Goal: Information Seeking & Learning: Learn about a topic

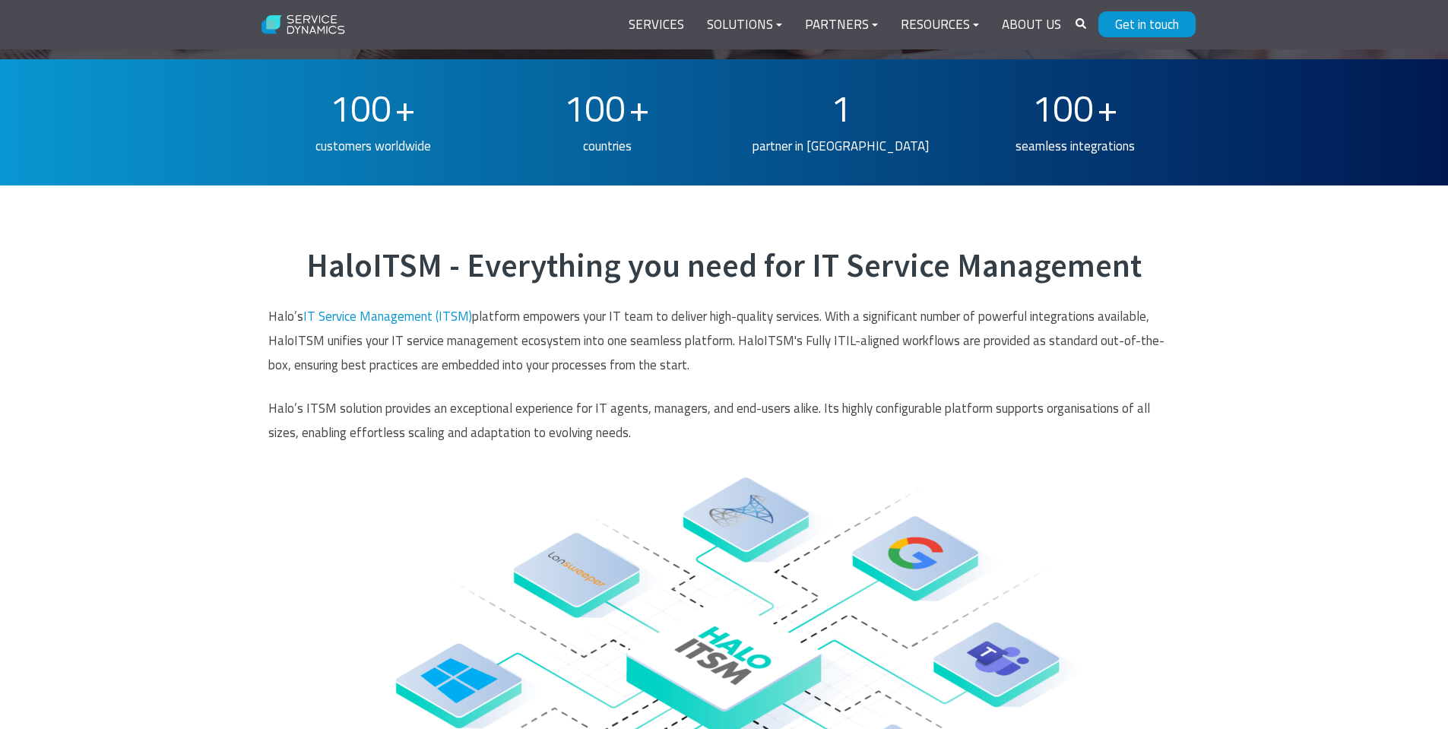
scroll to position [684, 0]
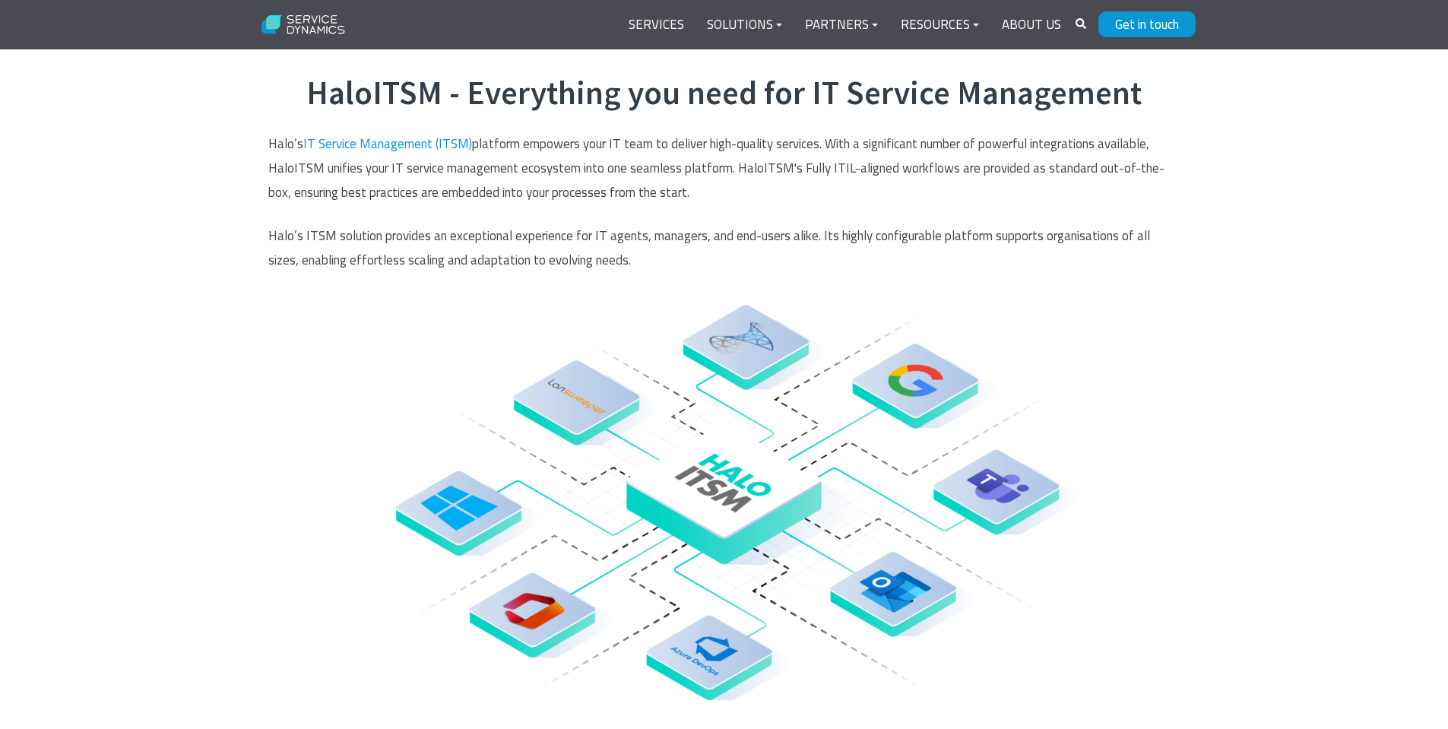
click at [805, 170] on p "Halo’s IT Service Management (ITSM) platform empowers your IT team to deliver h…" at bounding box center [724, 169] width 912 height 74
click at [811, 176] on p "Halo’s IT Service Management (ITSM) platform empowers your IT team to deliver h…" at bounding box center [724, 169] width 912 height 74
click at [813, 180] on p "Halo’s IT Service Management (ITSM) platform empowers your IT team to deliver h…" at bounding box center [724, 169] width 912 height 74
click at [816, 189] on p "Halo’s IT Service Management (ITSM) platform empowers your IT team to deliver h…" at bounding box center [724, 169] width 912 height 74
drag, startPoint x: 817, startPoint y: 185, endPoint x: 801, endPoint y: 160, distance: 30.4
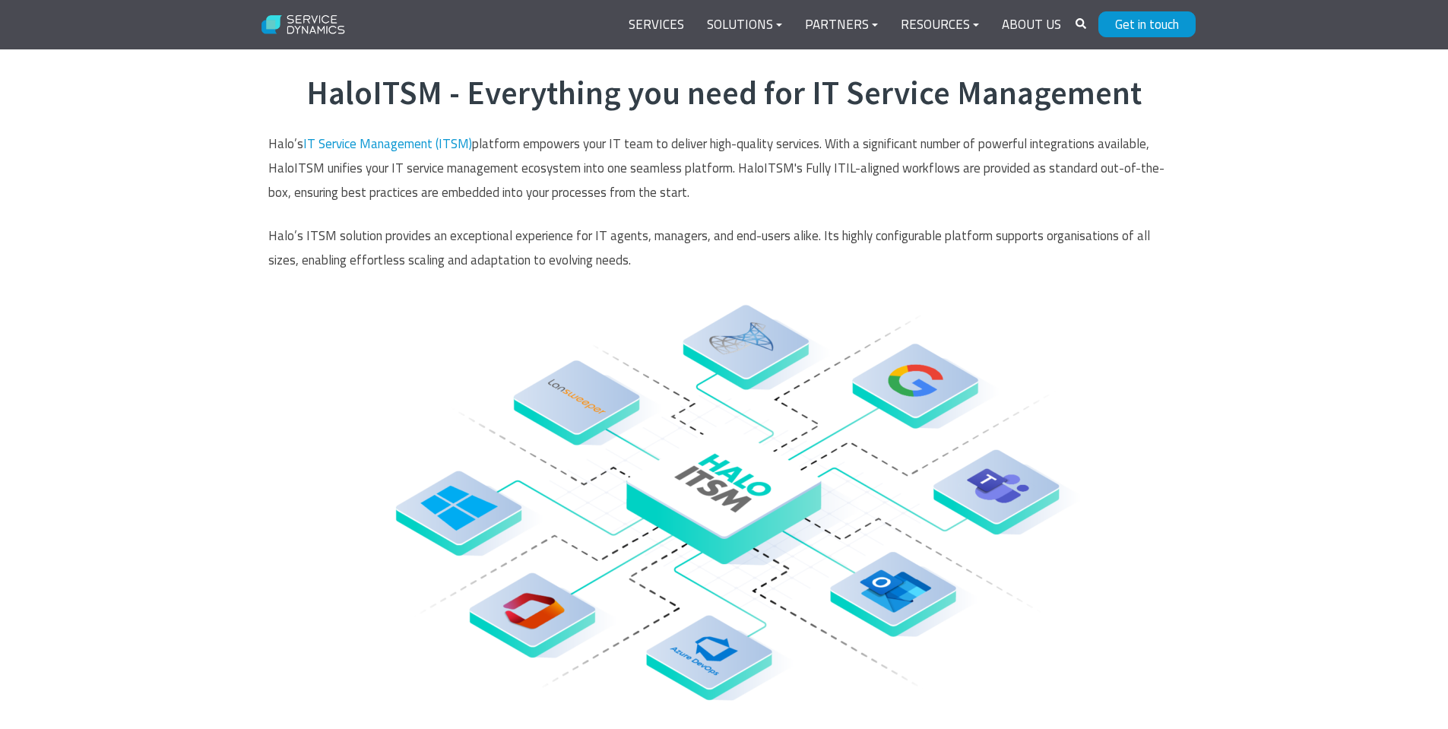
click at [816, 185] on p "Halo’s IT Service Management (ITSM) platform empowers your IT team to deliver h…" at bounding box center [724, 169] width 912 height 74
click at [801, 160] on p "Halo’s IT Service Management (ITSM) platform empowers your IT team to deliver h…" at bounding box center [724, 169] width 912 height 74
click at [825, 182] on p "Halo’s IT Service Management (ITSM) platform empowers your IT team to deliver h…" at bounding box center [724, 169] width 912 height 74
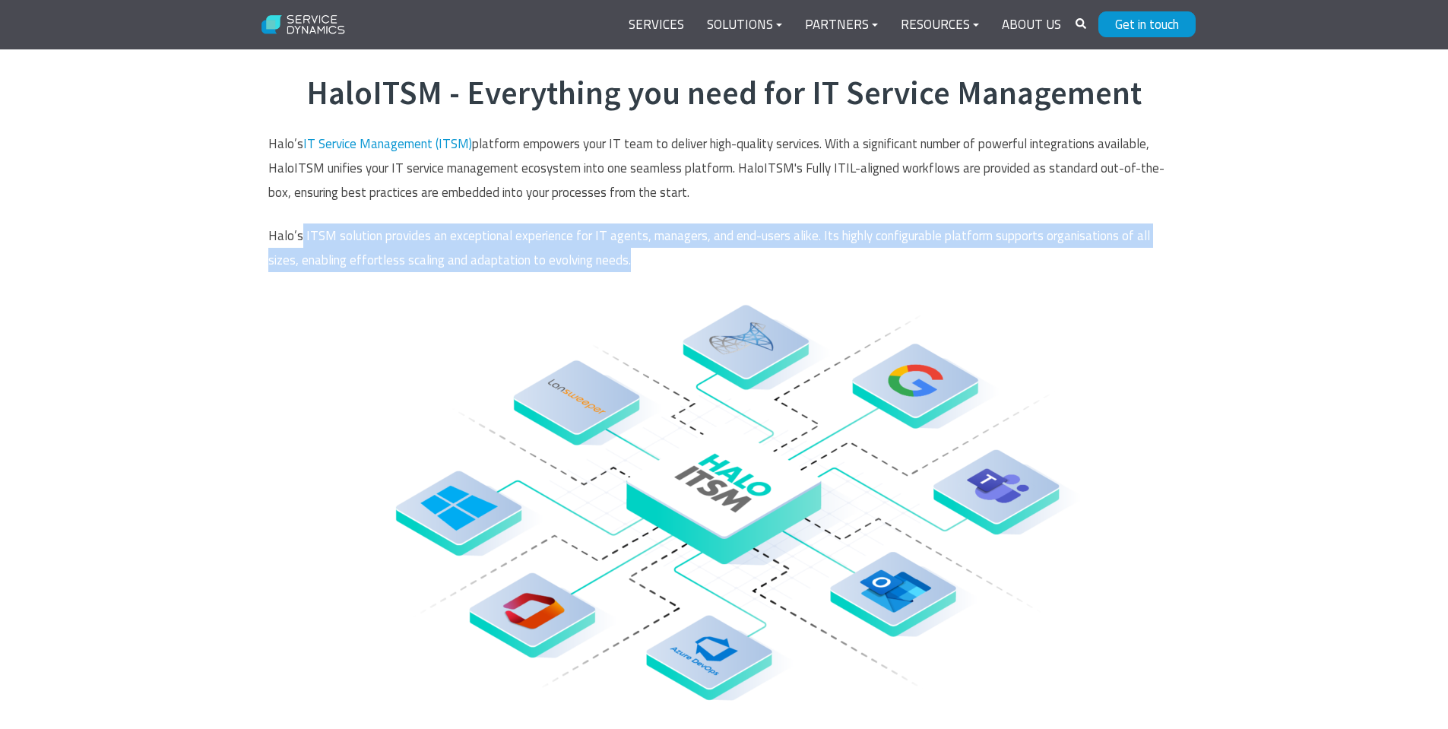
drag, startPoint x: 304, startPoint y: 228, endPoint x: 634, endPoint y: 266, distance: 332.1
click at [579, 265] on div "HaloITSM - Everything you need for IT Service Management Halo’s IT Service Mana…" at bounding box center [724, 475] width 943 height 802
click at [1257, 258] on div "HaloITSM - Everything you need for IT Service Management Halo’s IT Service Mana…" at bounding box center [724, 475] width 1448 height 924
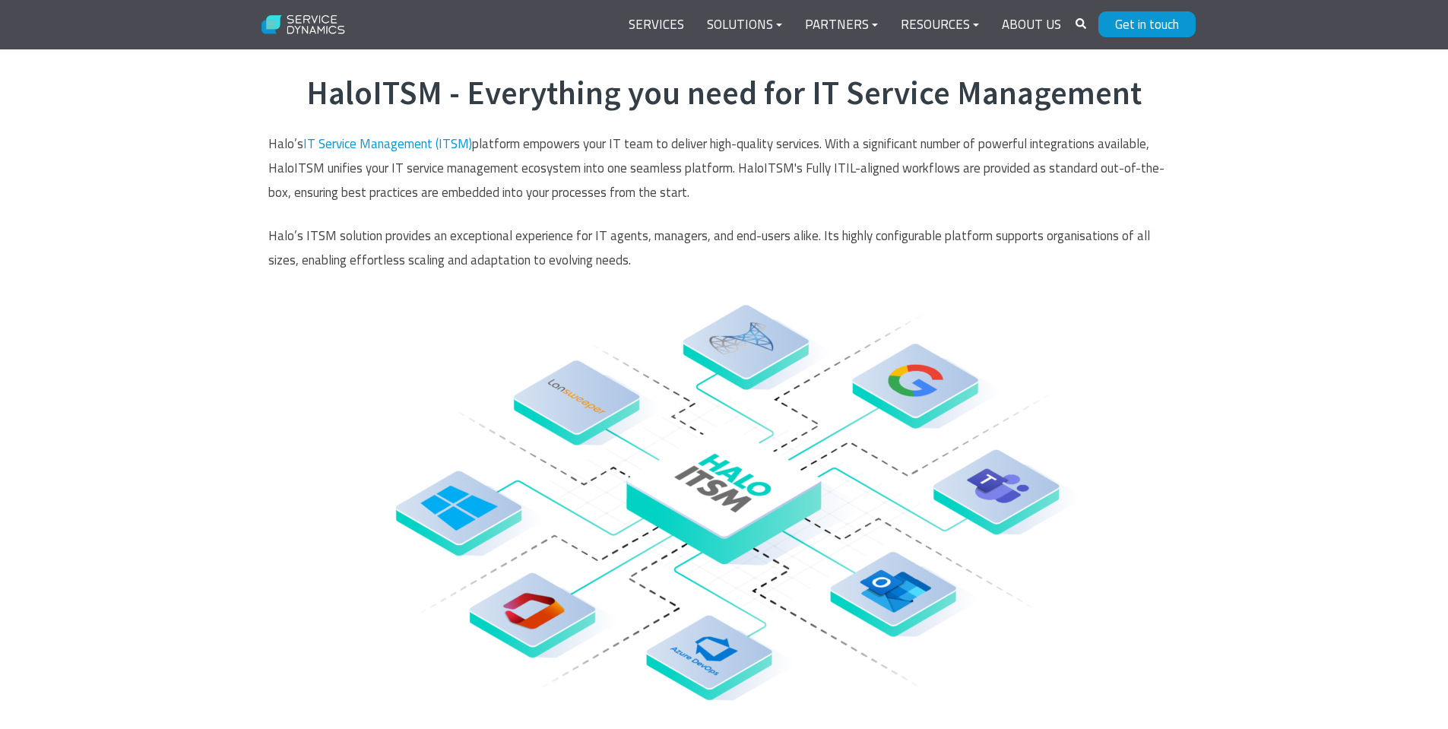
click at [1257, 258] on div "HaloITSM - Everything you need for IT Service Management Halo’s IT Service Mana…" at bounding box center [724, 475] width 1448 height 924
click at [1299, 297] on div "HaloITSM - Everything you need for IT Service Management Halo’s IT Service Mana…" at bounding box center [724, 475] width 1448 height 924
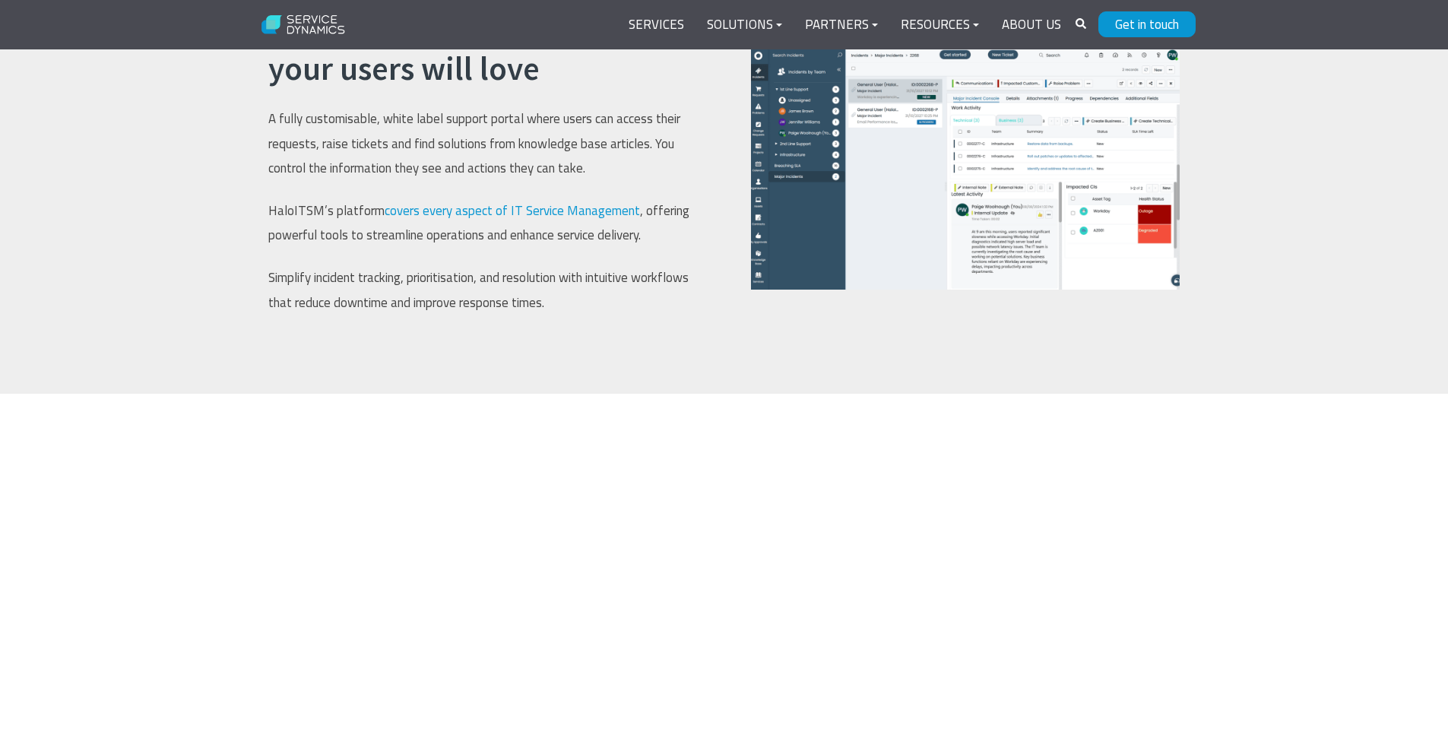
scroll to position [1673, 0]
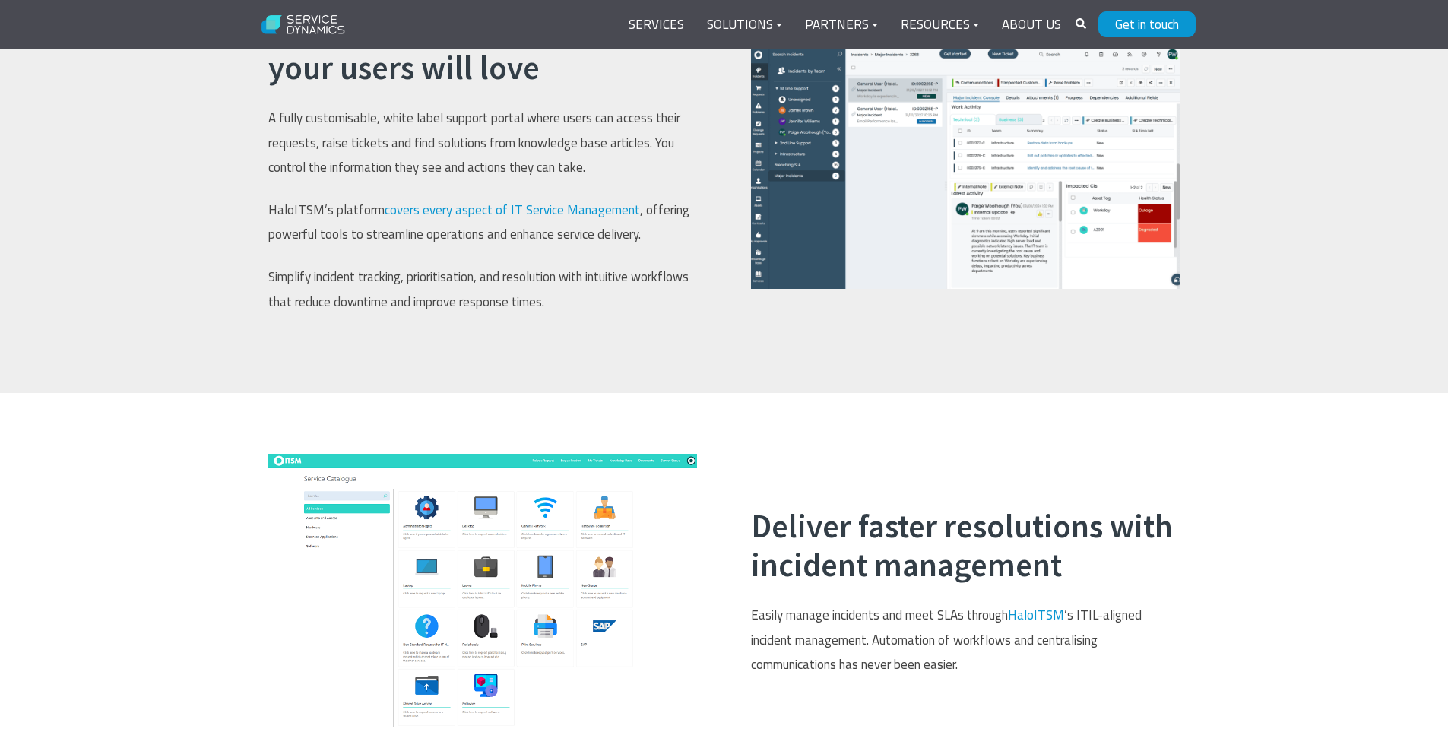
drag, startPoint x: 1288, startPoint y: 315, endPoint x: 1279, endPoint y: 307, distance: 11.8
click at [1283, 308] on div "A self-service support portal your users will love A fully customisable, white …" at bounding box center [724, 170] width 1448 height 444
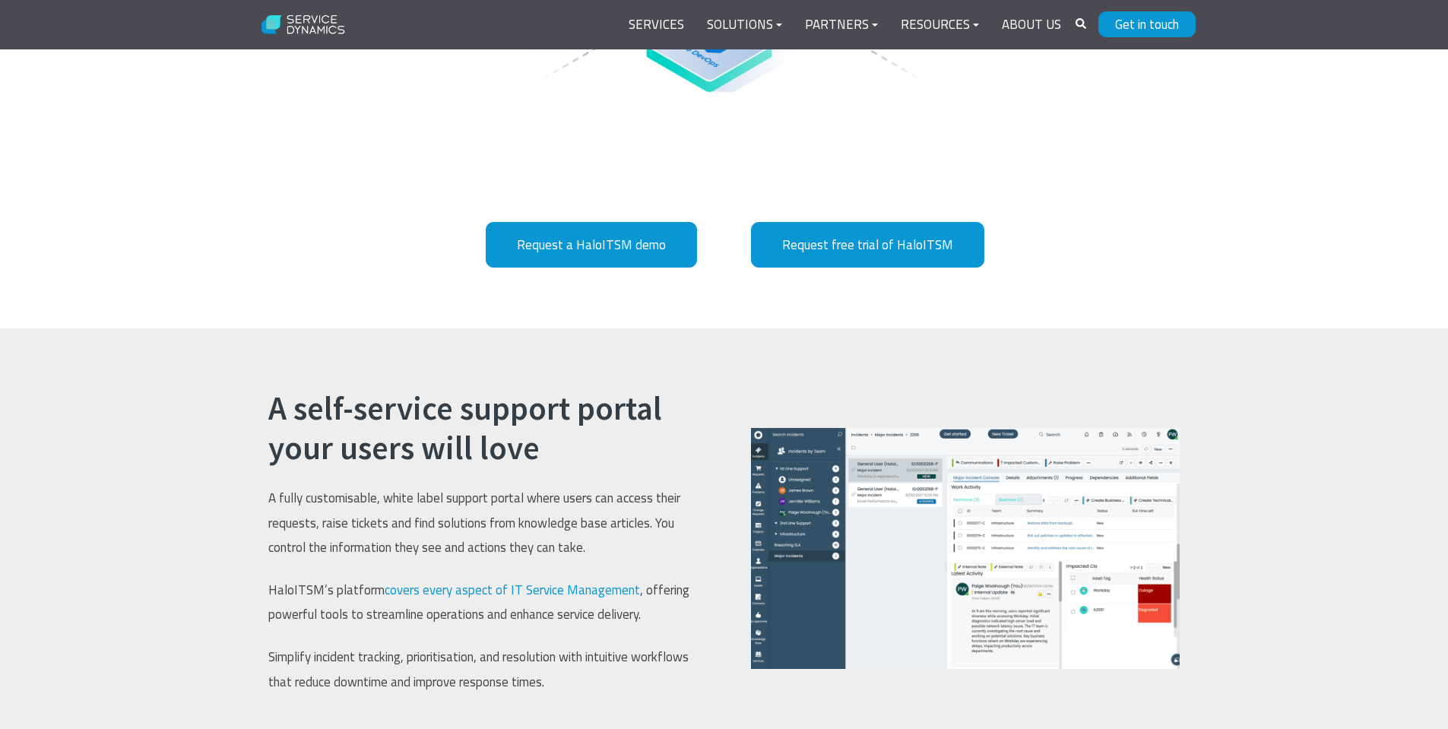
scroll to position [1596, 0]
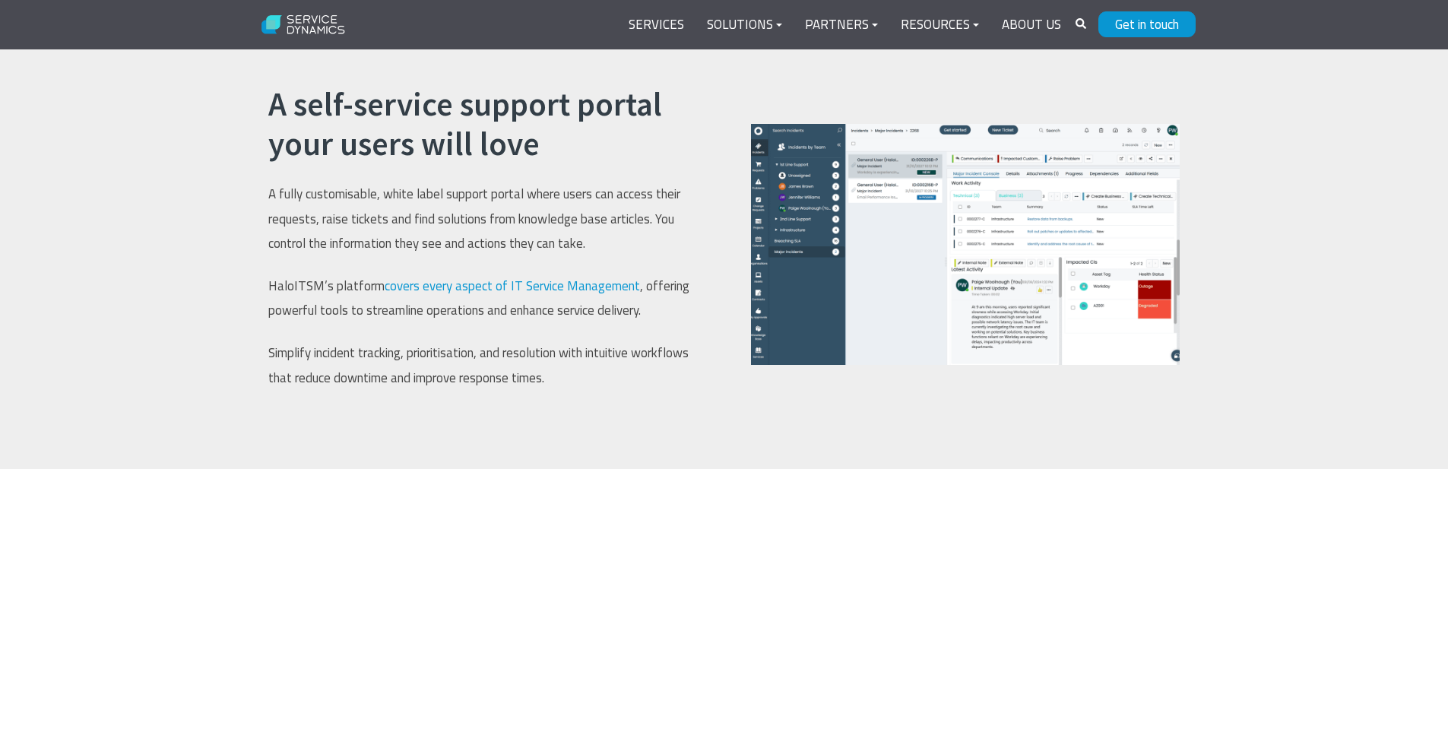
drag, startPoint x: 1258, startPoint y: 325, endPoint x: 1229, endPoint y: 319, distance: 30.3
click at [1248, 323] on div "A self-service support portal your users will love A fully customisable, white …" at bounding box center [724, 246] width 1448 height 444
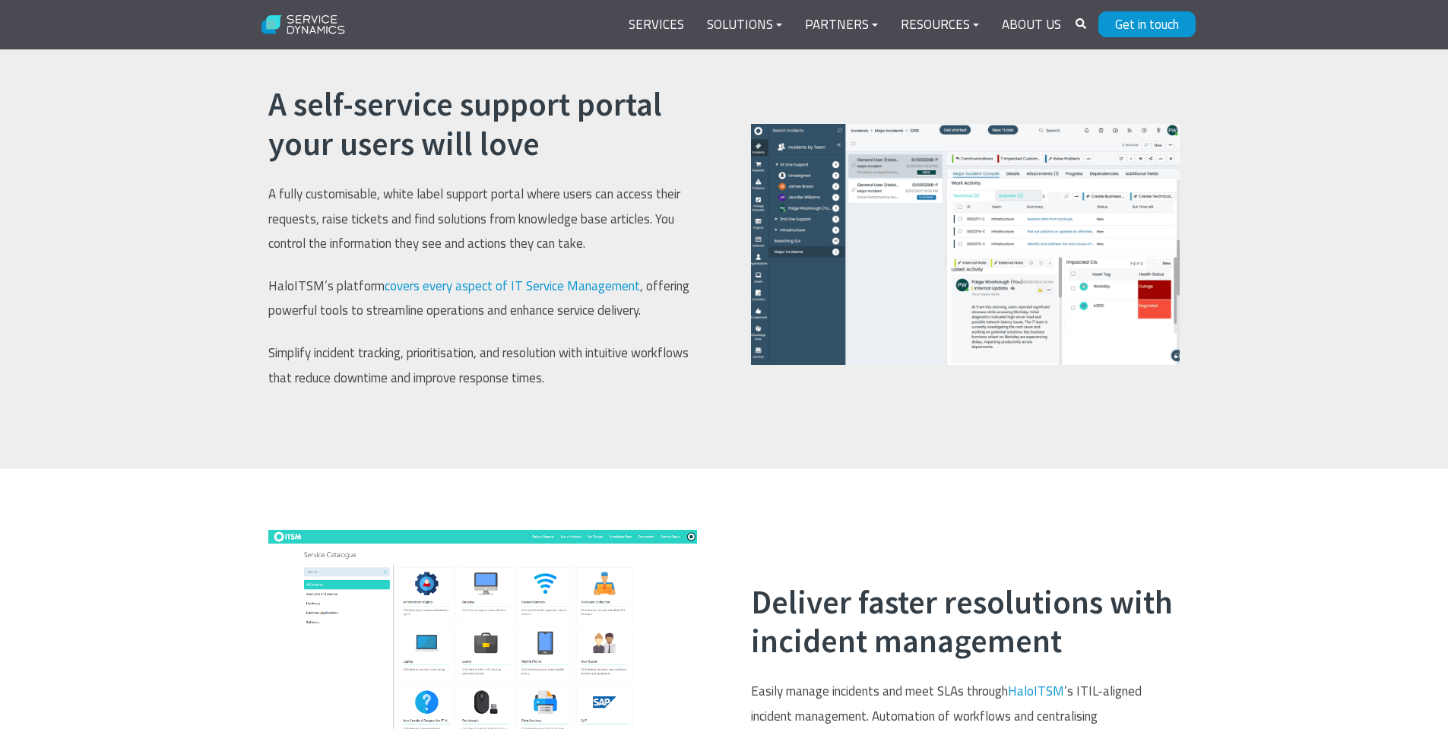
click at [599, 100] on h2 "A self-service support portal your users will love" at bounding box center [482, 124] width 429 height 78
click at [639, 151] on h2 "A self-service support portal your users will love" at bounding box center [482, 124] width 429 height 78
drag, startPoint x: 653, startPoint y: 227, endPoint x: 642, endPoint y: 232, distance: 11.6
click at [643, 231] on p "A fully customisable, white label support portal where users can access their r…" at bounding box center [482, 219] width 429 height 74
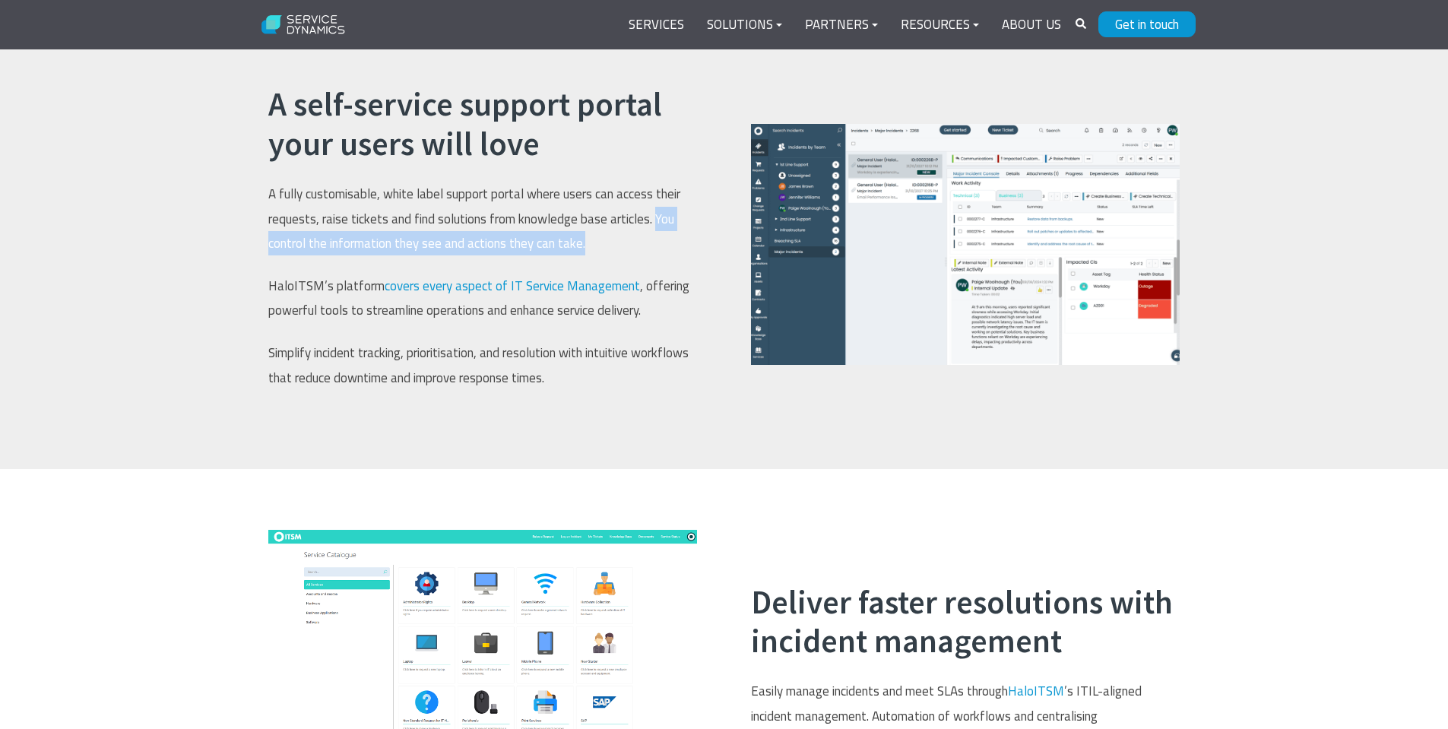
click at [679, 251] on p "A fully customisable, white label support portal where users can access their r…" at bounding box center [482, 219] width 429 height 74
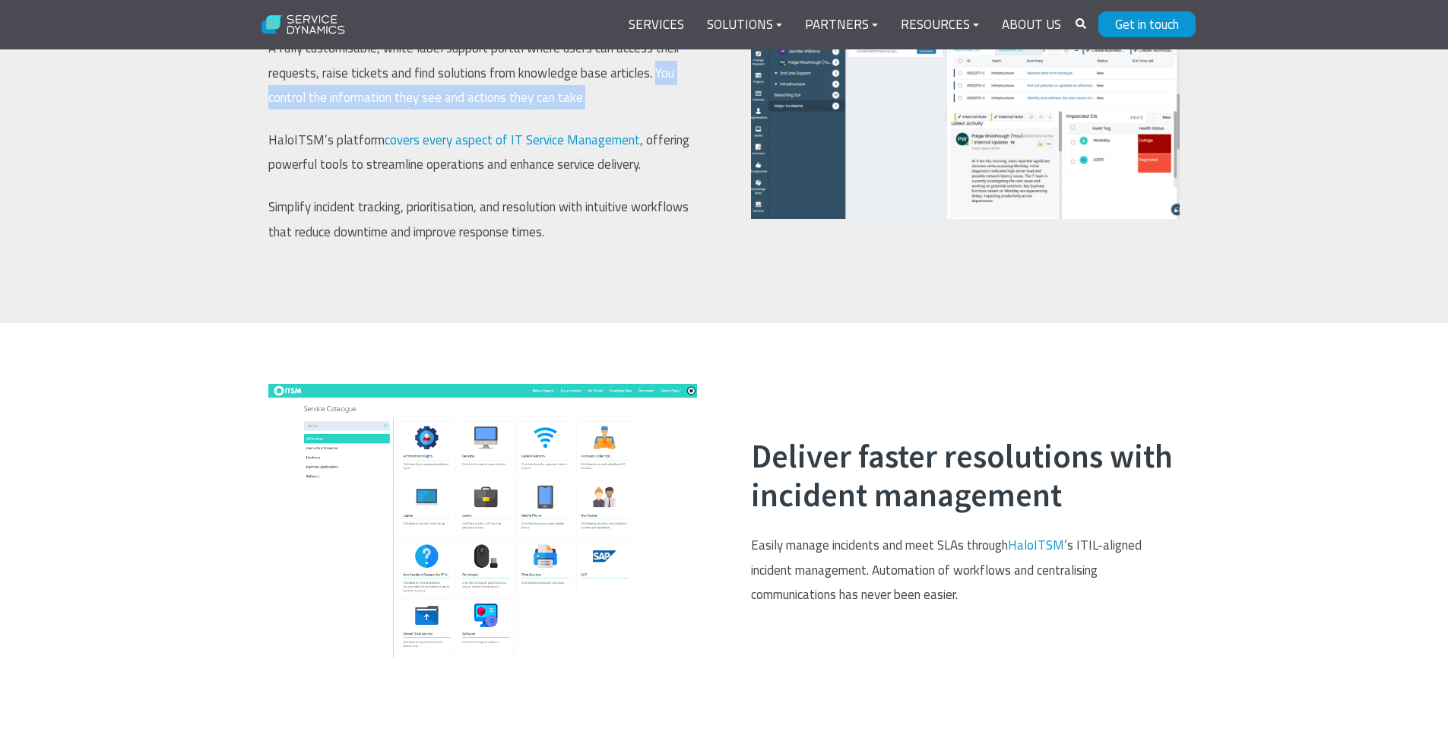
scroll to position [1901, 0]
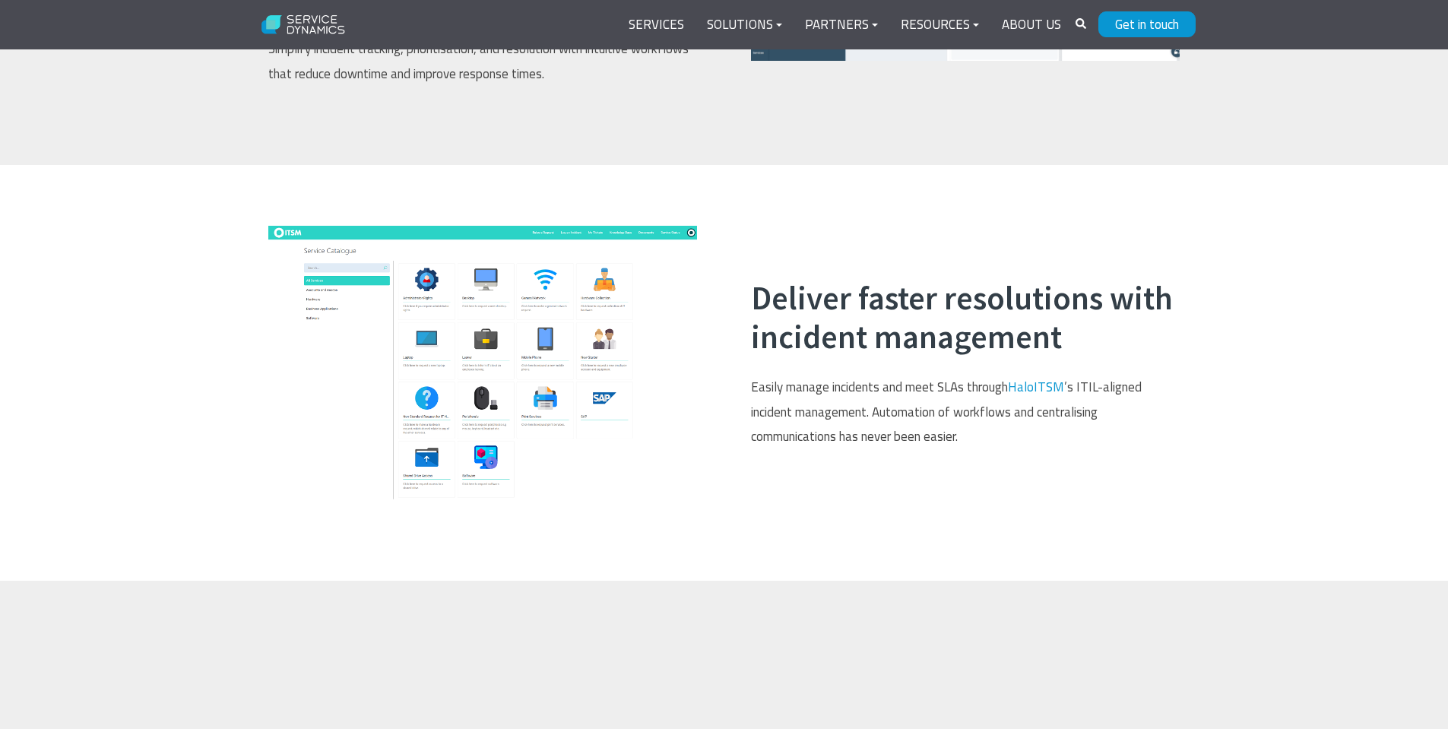
click at [861, 331] on h2 "Deliver faster resolutions with incident management" at bounding box center [965, 318] width 429 height 78
click at [1162, 350] on h2 "Deliver faster resolutions with incident management" at bounding box center [965, 318] width 429 height 78
click at [1159, 348] on h2 "Deliver faster resolutions with incident management" at bounding box center [965, 318] width 429 height 78
click at [1160, 348] on h2 "Deliver faster resolutions with incident management" at bounding box center [965, 318] width 429 height 78
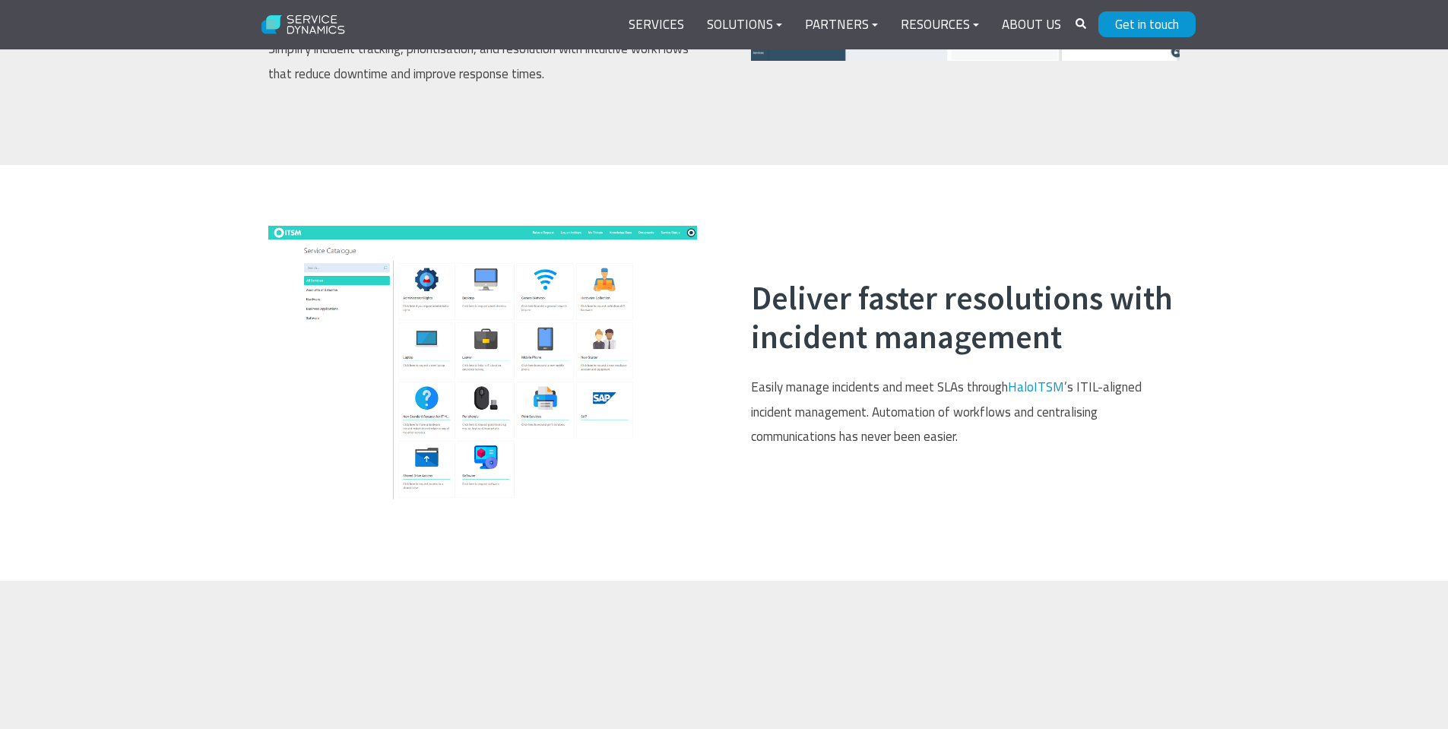
drag, startPoint x: 1083, startPoint y: 461, endPoint x: 1018, endPoint y: 451, distance: 65.5
click at [1080, 461] on div "Deliver faster resolutions with incident management Easily manage incidents and…" at bounding box center [965, 373] width 429 height 189
click at [840, 386] on p "Easily manage incidents and meet SLAs through HaloITSM ’s ITIL-aligned incident…" at bounding box center [965, 412] width 429 height 74
click at [901, 357] on h2 "Deliver faster resolutions with incident management" at bounding box center [965, 318] width 429 height 78
click at [924, 353] on h2 "Deliver faster resolutions with incident management" at bounding box center [965, 318] width 429 height 78
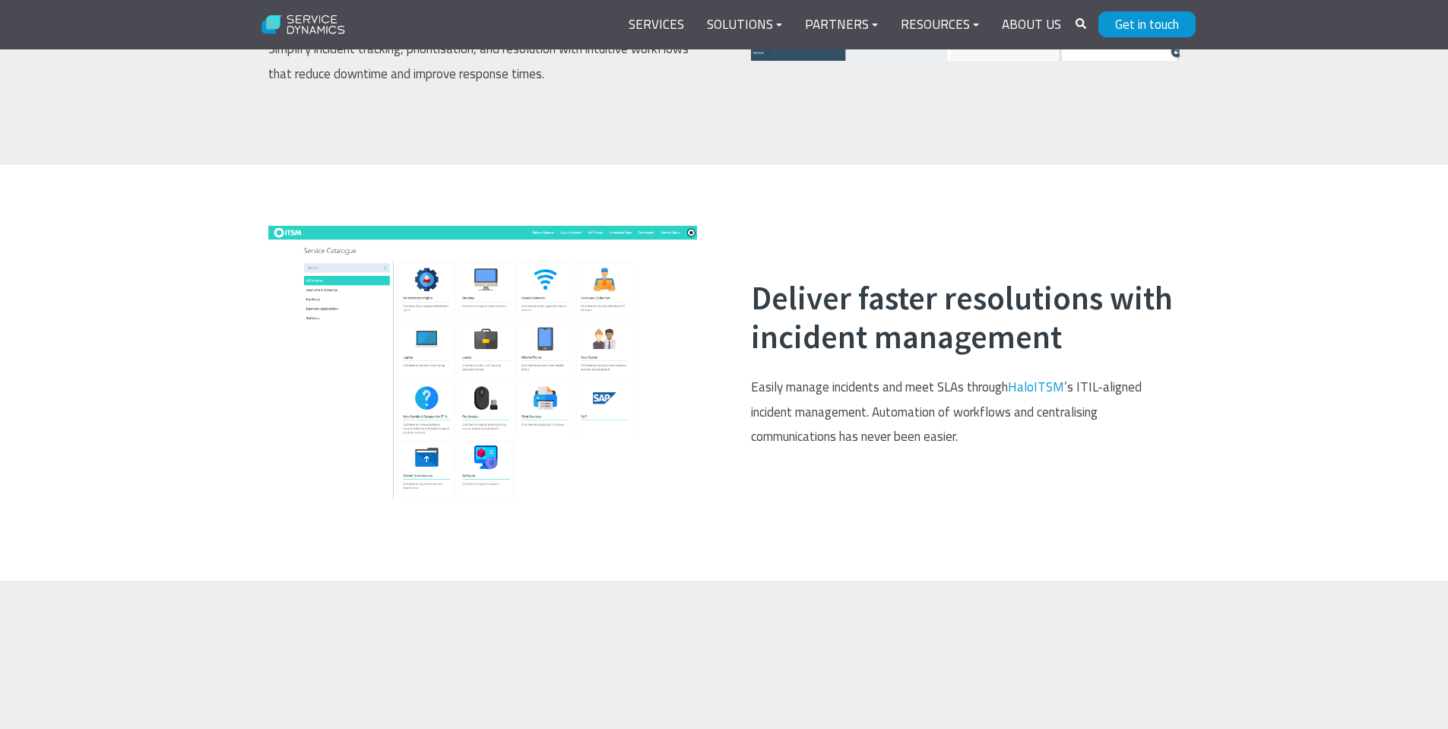
click at [922, 338] on h2 "Deliver faster resolutions with incident management" at bounding box center [965, 318] width 429 height 78
drag, startPoint x: 930, startPoint y: 344, endPoint x: 910, endPoint y: 344, distance: 19.8
click at [920, 341] on h2 "Deliver faster resolutions with incident management" at bounding box center [965, 318] width 429 height 78
click at [1126, 342] on h2 "Deliver faster resolutions with incident management" at bounding box center [965, 318] width 429 height 78
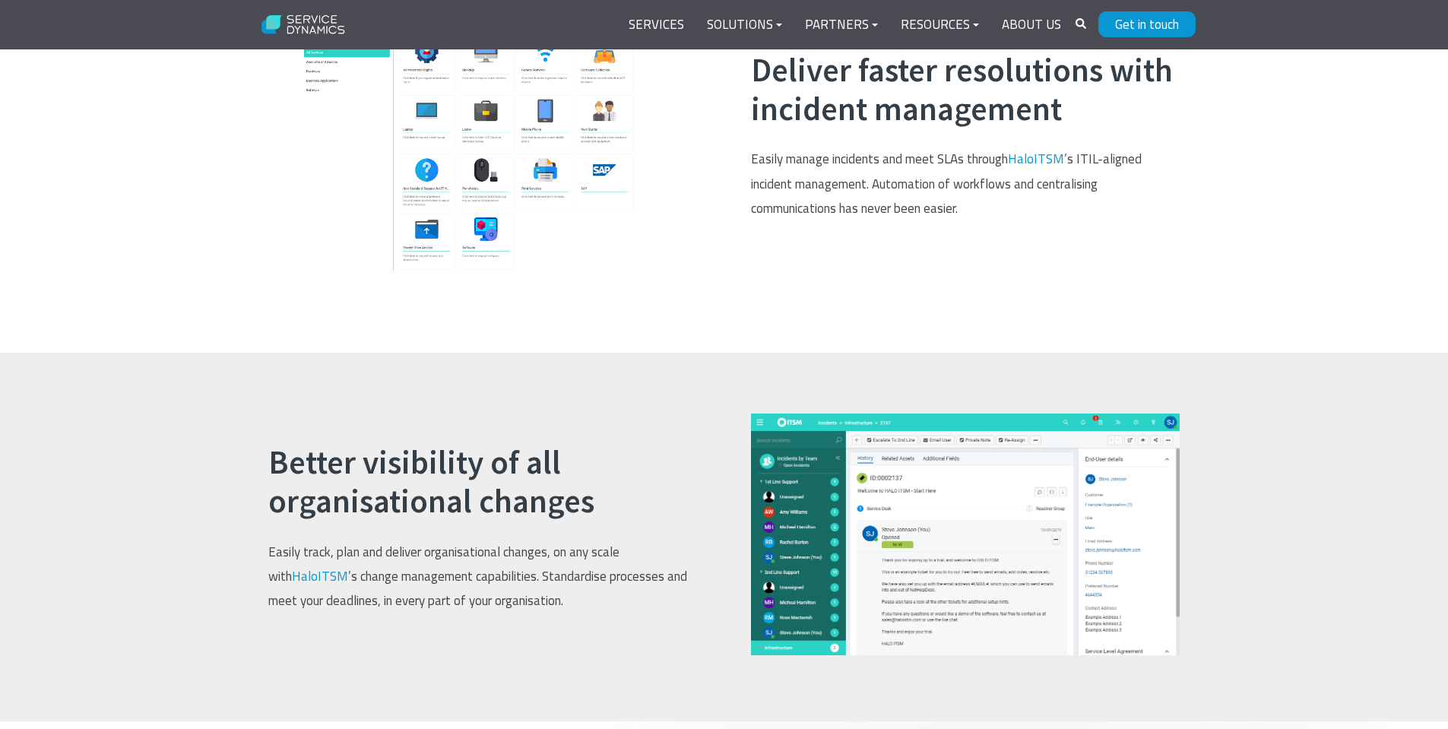
click at [1143, 410] on div "Better visibility of all organisational changes Easily track, plan and deliver …" at bounding box center [724, 537] width 1448 height 369
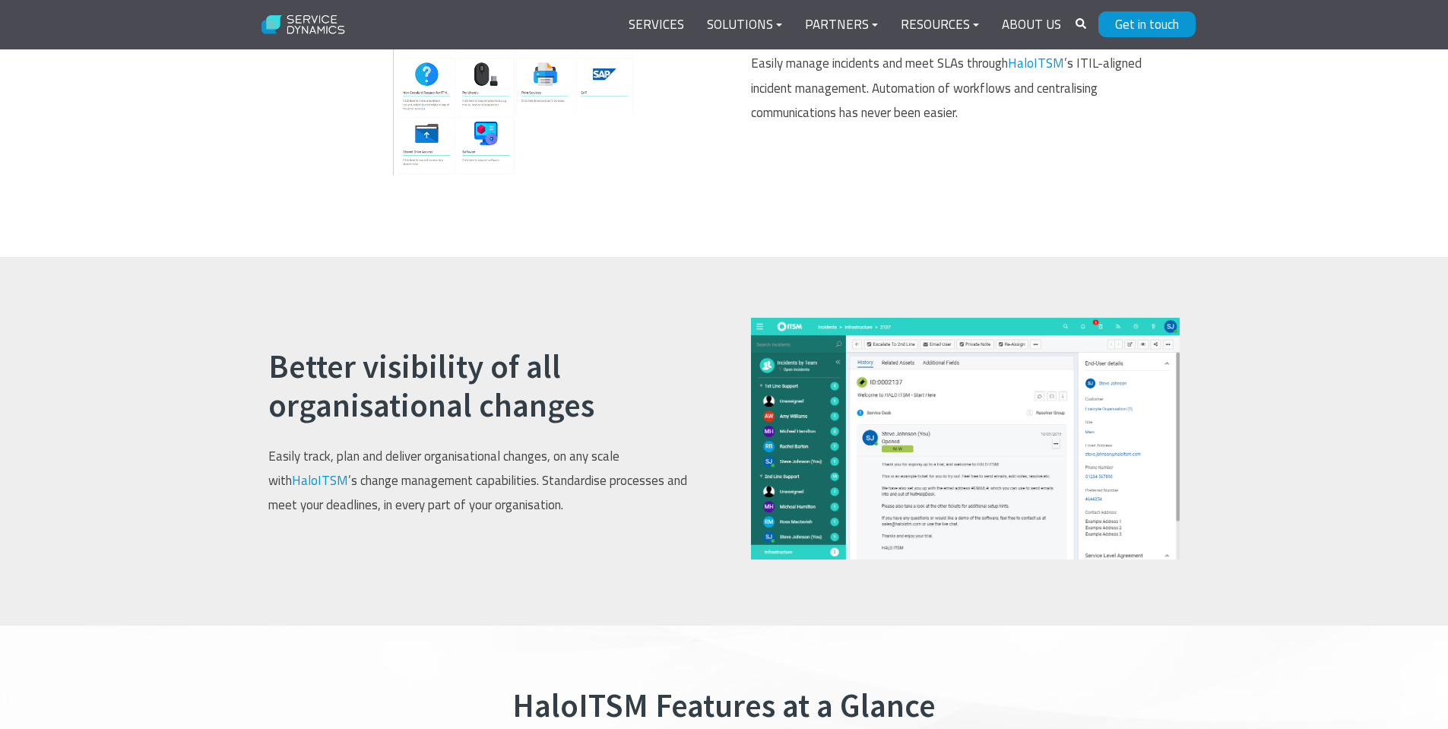
scroll to position [2509, 0]
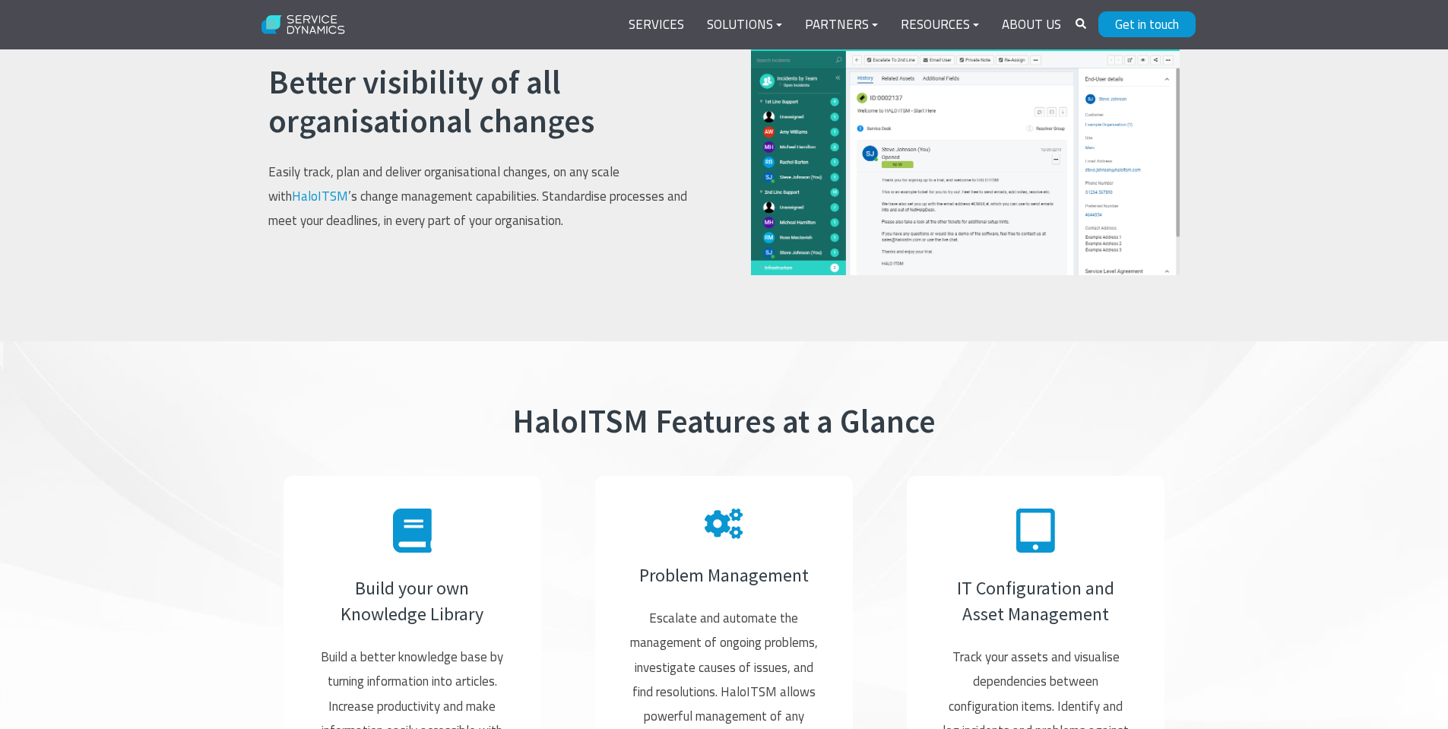
click at [823, 255] on img at bounding box center [965, 154] width 429 height 243
drag, startPoint x: 785, startPoint y: 420, endPoint x: 837, endPoint y: 404, distance: 55.1
click at [782, 421] on h2 "HaloITSM Features at a Glance" at bounding box center [724, 422] width 912 height 40
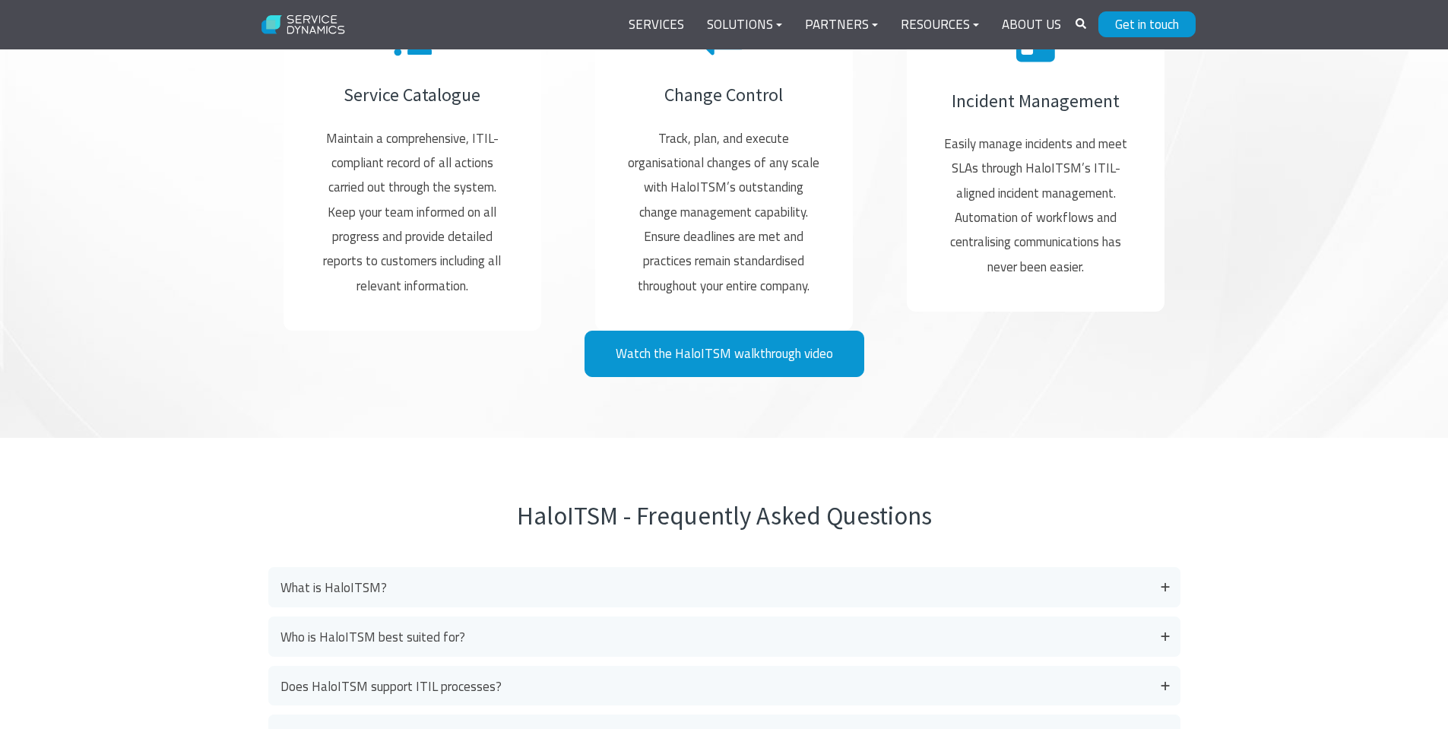
scroll to position [3421, 0]
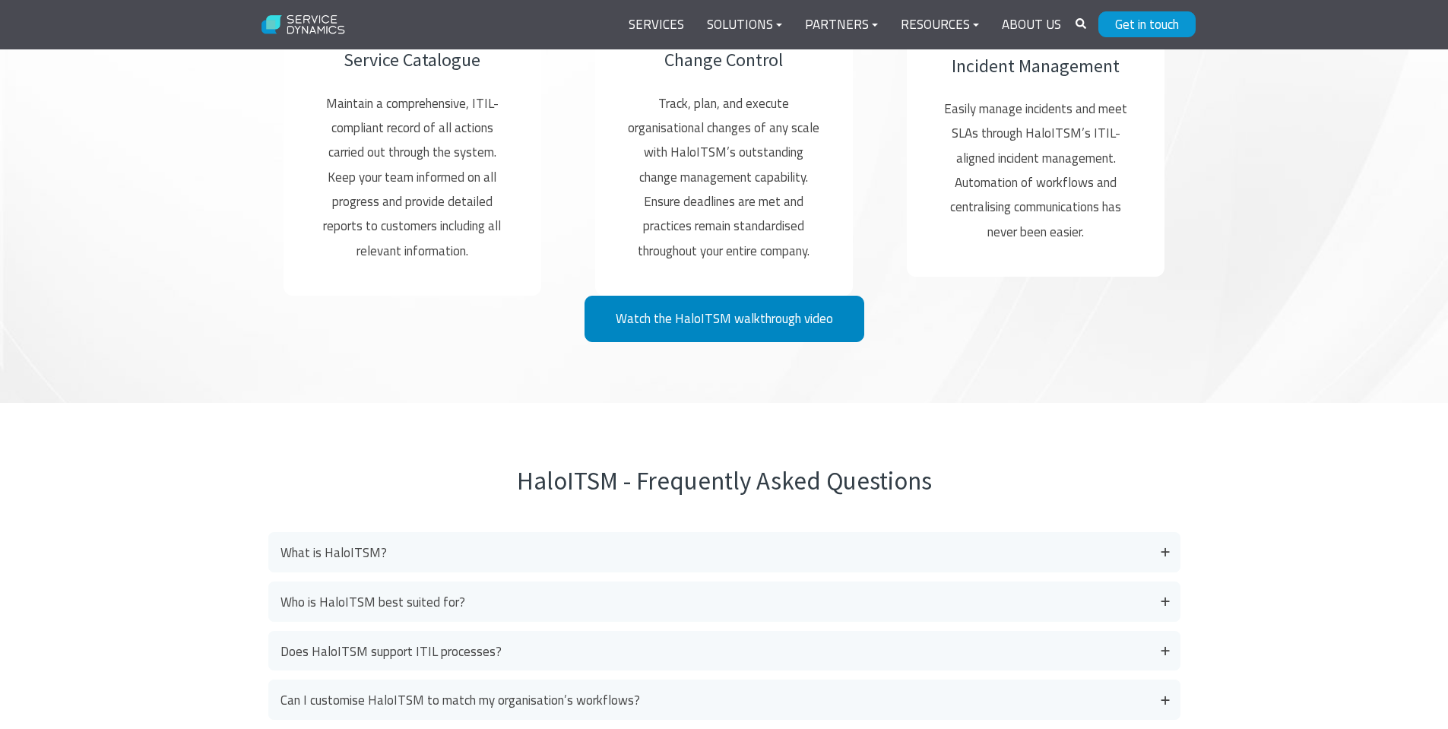
click at [775, 328] on link "Watch the HaloITSM walkthrough video" at bounding box center [725, 319] width 280 height 46
